Goal: Information Seeking & Learning: Learn about a topic

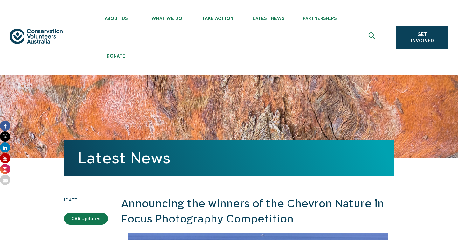
click at [225, 63] on ul "About Us Our Priorities Reconciliation Impact Our Board Our People Careers CVA …" at bounding box center [236, 37] width 290 height 75
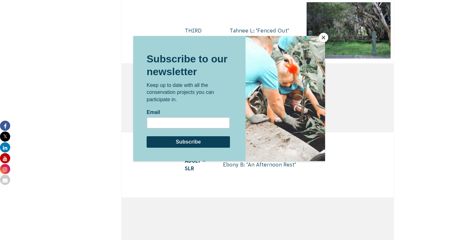
scroll to position [2762, 0]
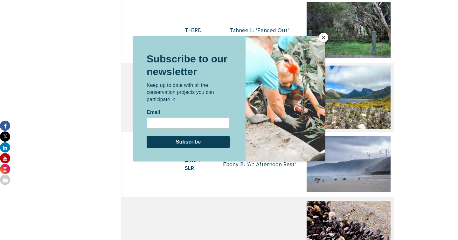
click at [324, 41] on button "Close" at bounding box center [324, 38] width 10 height 10
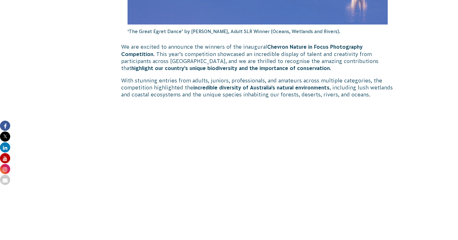
scroll to position [357, 0]
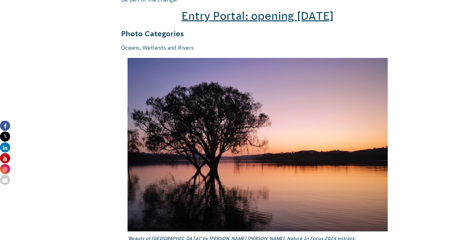
scroll to position [914, 0]
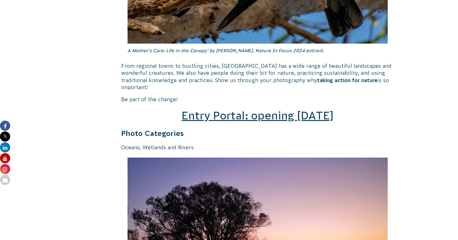
click at [228, 109] on span "Entry Portal: opening July 4" at bounding box center [258, 115] width 152 height 12
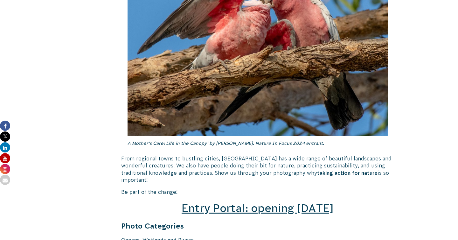
scroll to position [804, 0]
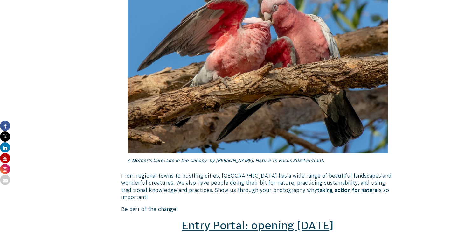
click at [242, 221] on span "Entry Portal: opening July 4" at bounding box center [258, 225] width 152 height 12
